Goal: Task Accomplishment & Management: Use online tool/utility

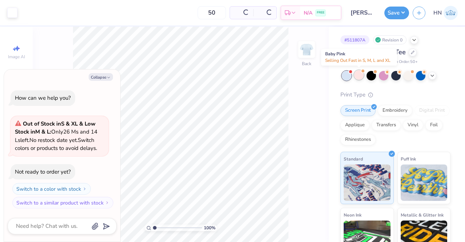
click at [361, 74] on div at bounding box center [358, 74] width 9 height 9
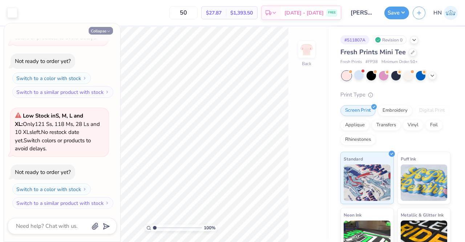
click at [108, 32] on icon "button" at bounding box center [108, 31] width 4 height 4
type textarea "x"
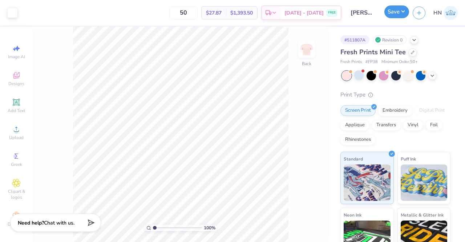
click at [388, 15] on button "Save" at bounding box center [396, 11] width 25 height 13
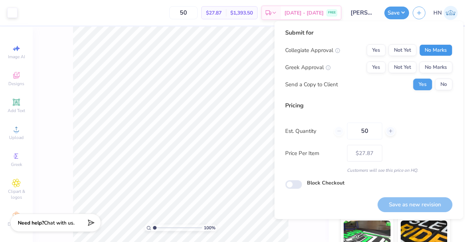
click at [426, 52] on button "No Marks" at bounding box center [435, 50] width 33 height 12
drag, startPoint x: 372, startPoint y: 70, endPoint x: 402, endPoint y: 127, distance: 63.9
click at [372, 71] on button "Yes" at bounding box center [376, 67] width 19 height 12
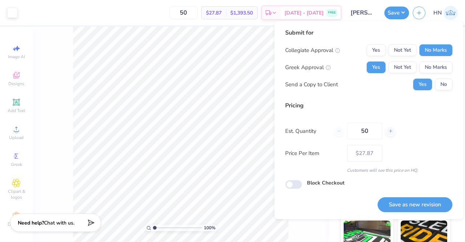
click at [426, 193] on div "Save as new revision" at bounding box center [414, 200] width 75 height 23
click at [416, 202] on button "Save as new revision" at bounding box center [414, 204] width 75 height 15
type input "$27.87"
